Goal: Task Accomplishment & Management: Use online tool/utility

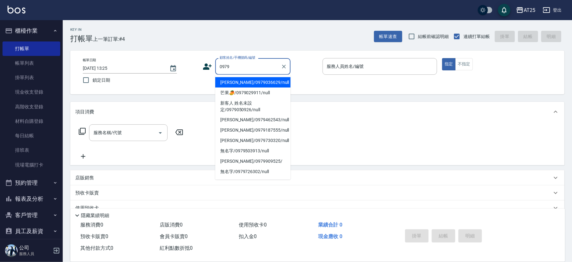
click at [238, 82] on li "[PERSON_NAME]/0979036629/null" at bounding box center [252, 82] width 75 height 10
type input "[PERSON_NAME]/0979036629/null"
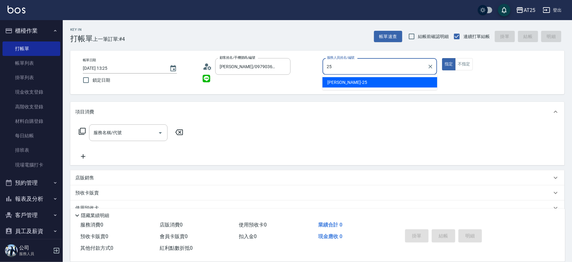
type input "[PERSON_NAME]-25"
type button "true"
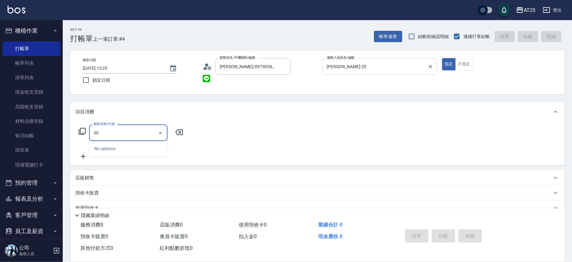
type input "301"
type input "150"
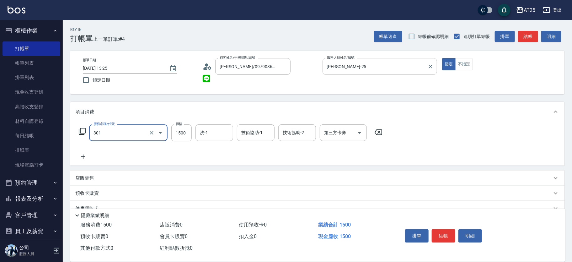
type input "燙髮(301)"
type input "0"
type input "45"
type input "40"
type input "450"
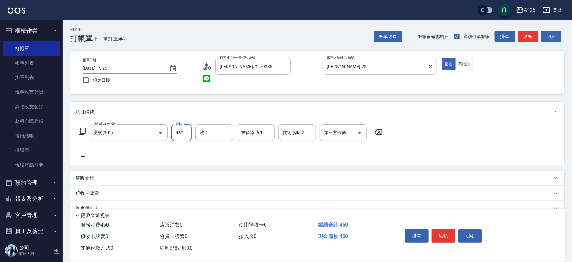
type input "450"
type input "4500"
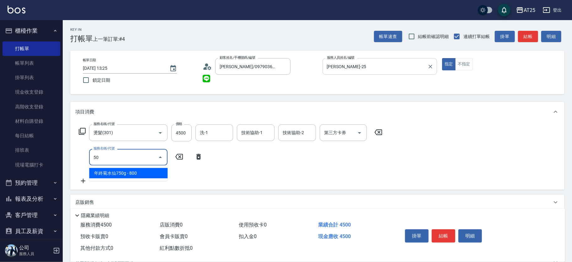
type input "501"
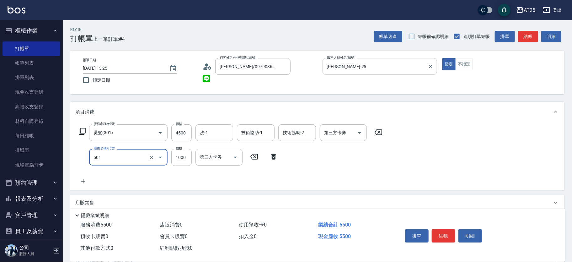
type input "550"
type input "染髮(501)"
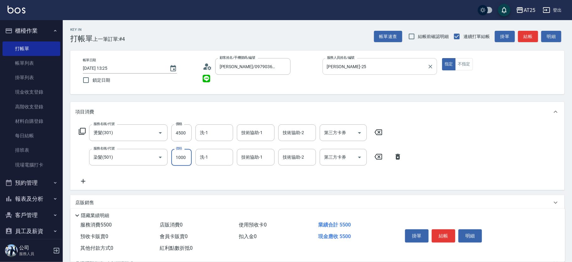
type input "450"
type input "15"
type input "460"
type input "150"
type input "600"
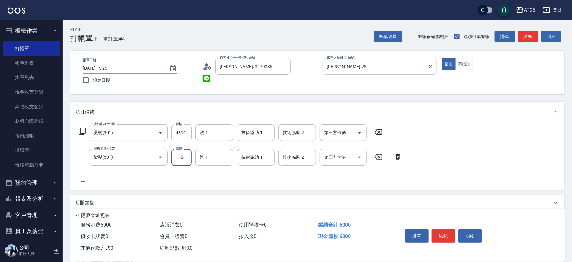
type input "1500"
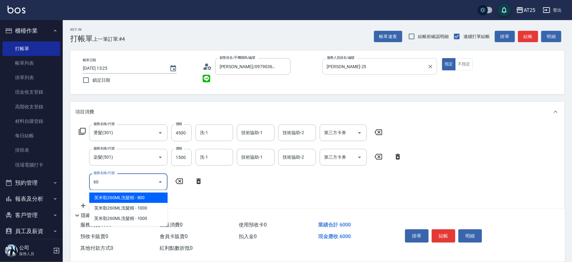
type input "601"
type input "700"
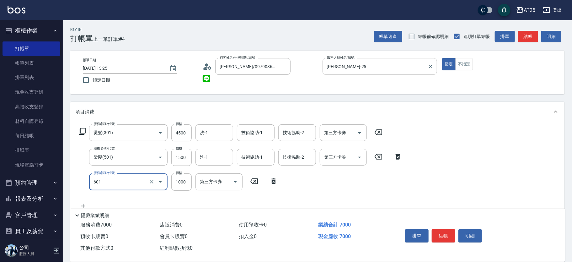
type input "自備護髮(1000上)(601)"
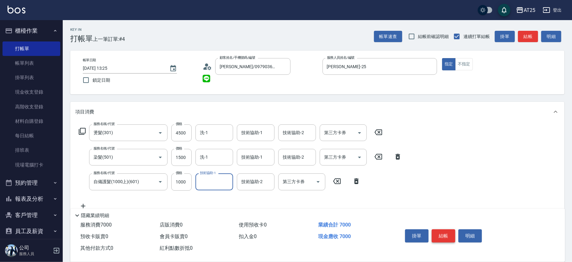
click at [446, 234] on button "結帳" at bounding box center [444, 235] width 24 height 13
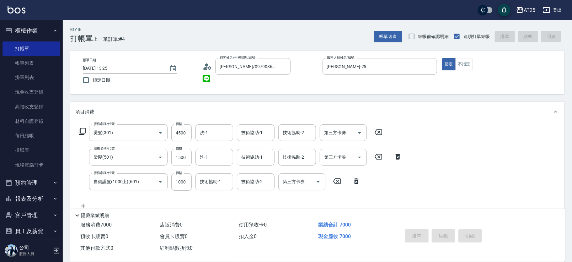
type input "[DATE] 14:26"
type input "0"
